Goal: Task Accomplishment & Management: Use online tool/utility

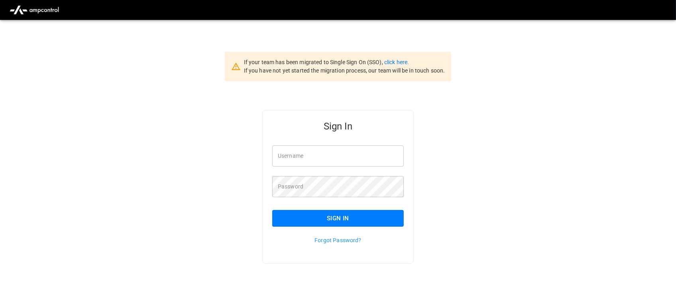
type input "**********"
click at [340, 157] on input "**********" at bounding box center [338, 156] width 132 height 21
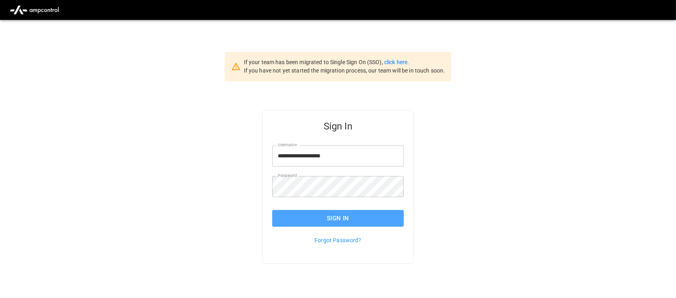
click at [328, 216] on button "Sign In" at bounding box center [338, 218] width 132 height 17
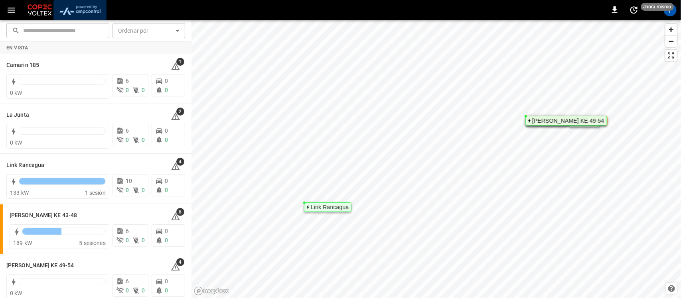
click at [88, 8] on img "menu" at bounding box center [80, 9] width 47 height 15
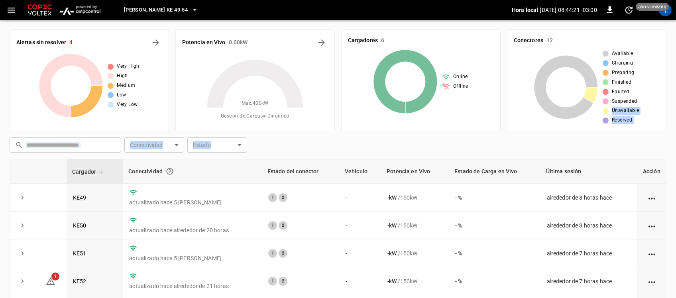
drag, startPoint x: 674, startPoint y: 107, endPoint x: 680, endPoint y: 183, distance: 76.8
click at [676, 183] on html "[PERSON_NAME] KE 49-54 Hora local [DATE] 08:44:21 -03:00 0 ahora mismo T Alerta…" at bounding box center [338, 199] width 676 height 399
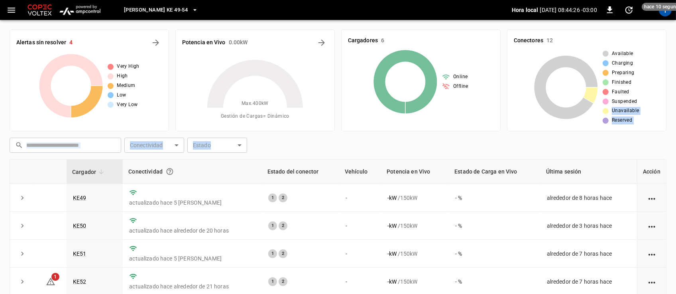
click at [193, 10] on icon "button" at bounding box center [194, 10] width 3 height 2
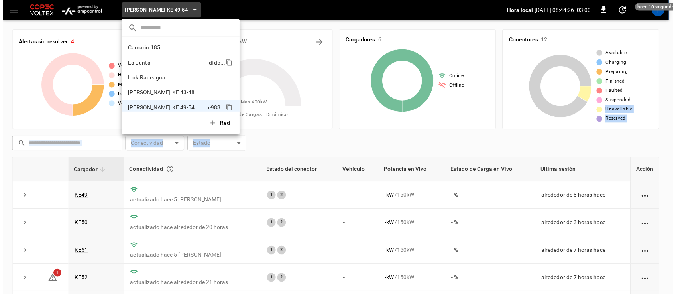
scroll to position [6, 0]
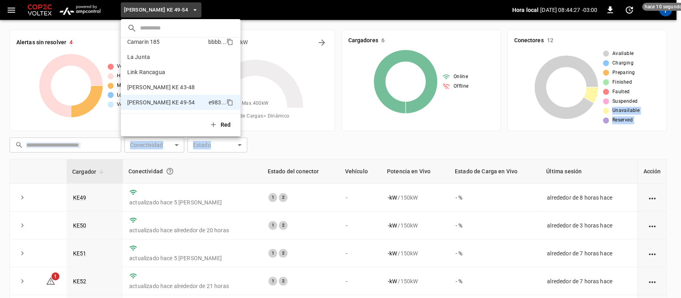
click at [160, 39] on p "Camarin 185" at bounding box center [166, 42] width 78 height 8
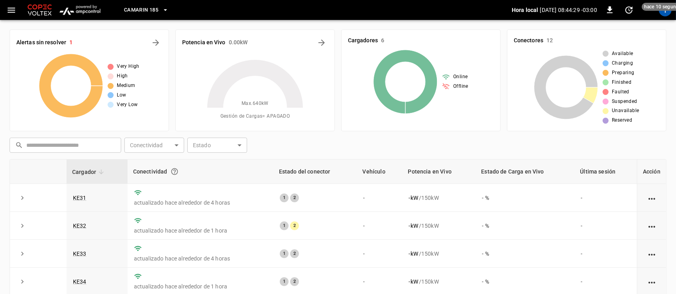
click at [673, 70] on div "Alertas sin resolver 1 Very High High Medium Low Very Low Potencia en Vivo 0.00…" at bounding box center [338, 208] width 676 height 376
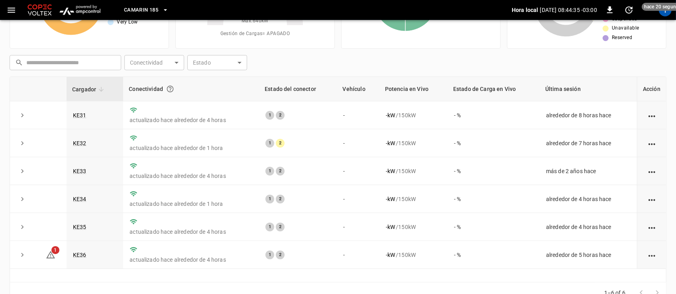
scroll to position [0, 0]
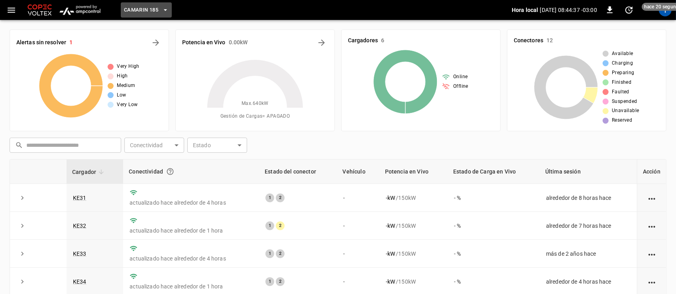
click at [166, 13] on icon "button" at bounding box center [165, 10] width 8 height 8
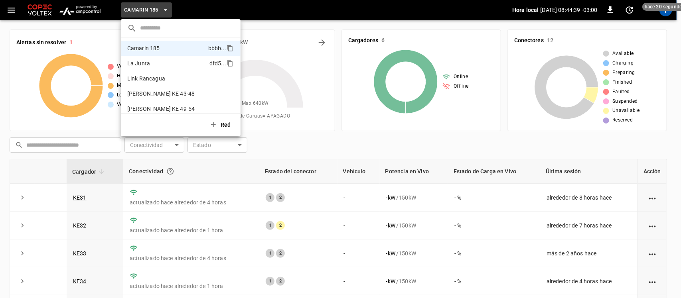
click at [153, 61] on p "La Junta" at bounding box center [166, 63] width 79 height 8
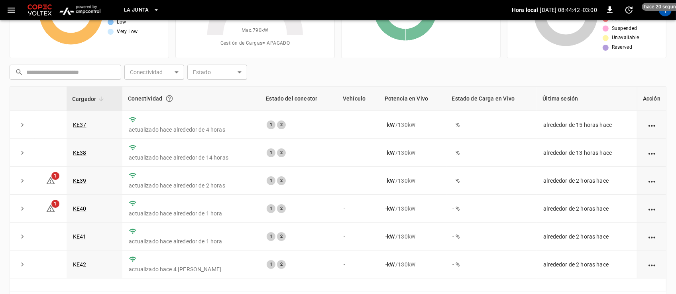
scroll to position [74, 0]
click at [74, 212] on link "KE40" at bounding box center [79, 208] width 17 height 10
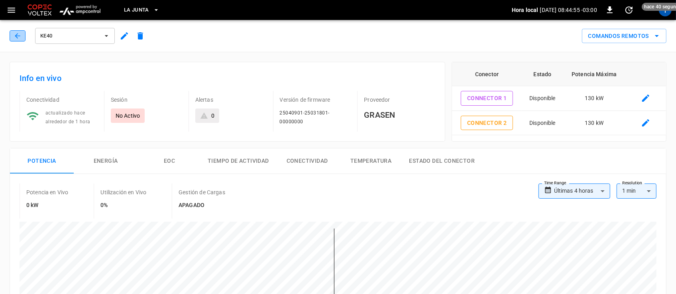
click at [19, 35] on icon "button" at bounding box center [18, 36] width 8 height 8
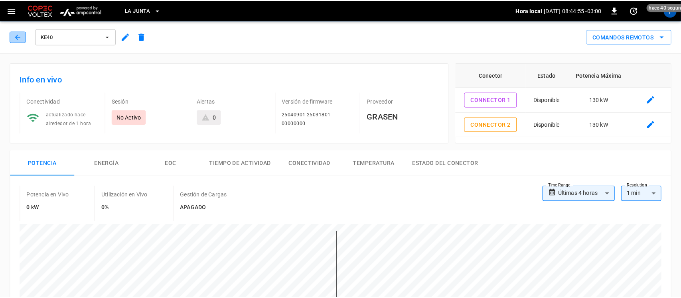
scroll to position [74, 0]
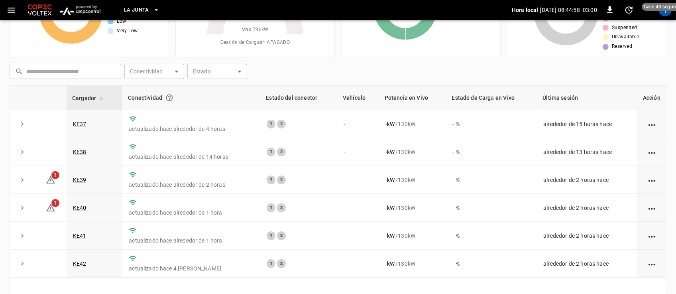
click at [671, 13] on div "T" at bounding box center [665, 9] width 15 height 15
click at [668, 13] on div "T" at bounding box center [665, 10] width 13 height 13
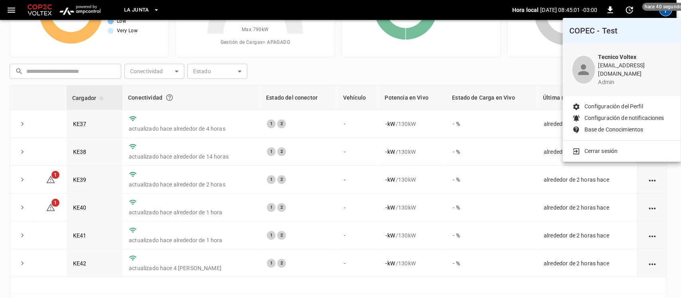
click at [610, 141] on div "Cerrar sesión" at bounding box center [622, 150] width 118 height 18
click at [606, 147] on p "Cerrar sesión" at bounding box center [600, 151] width 33 height 8
